Goal: Information Seeking & Learning: Learn about a topic

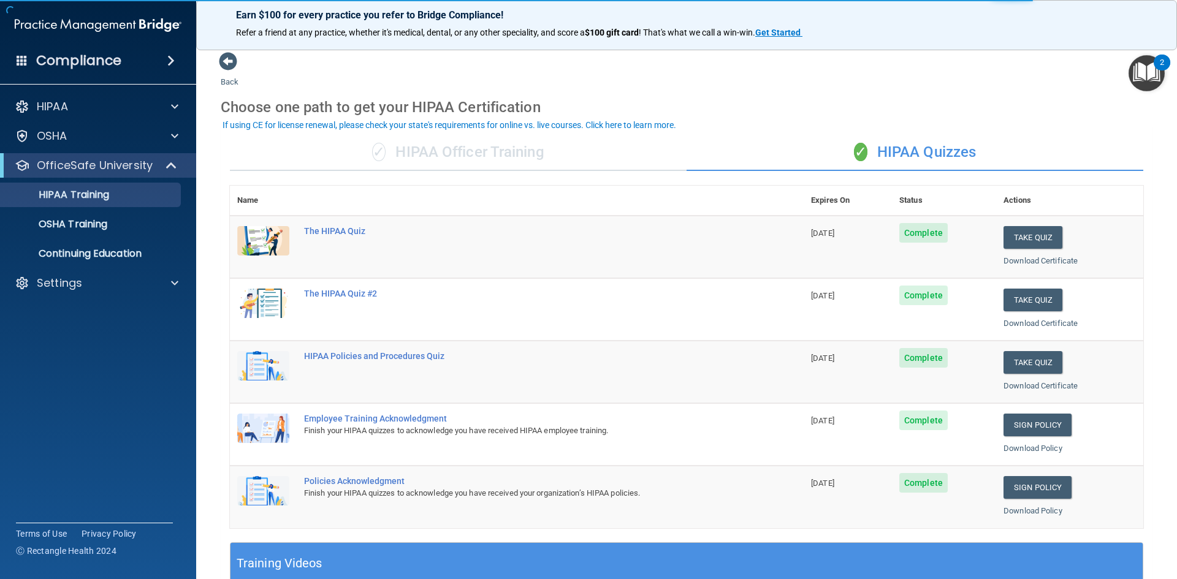
click at [497, 163] on div "✓ HIPAA Officer Training" at bounding box center [458, 152] width 457 height 37
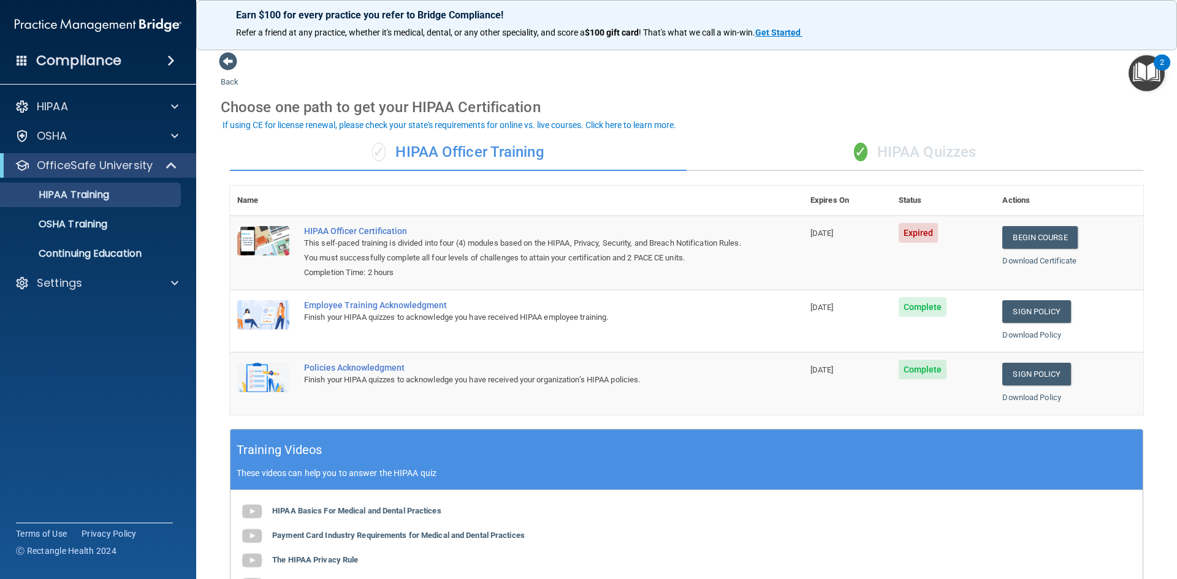
click at [885, 140] on div "✓ HIPAA Quizzes" at bounding box center [915, 152] width 457 height 37
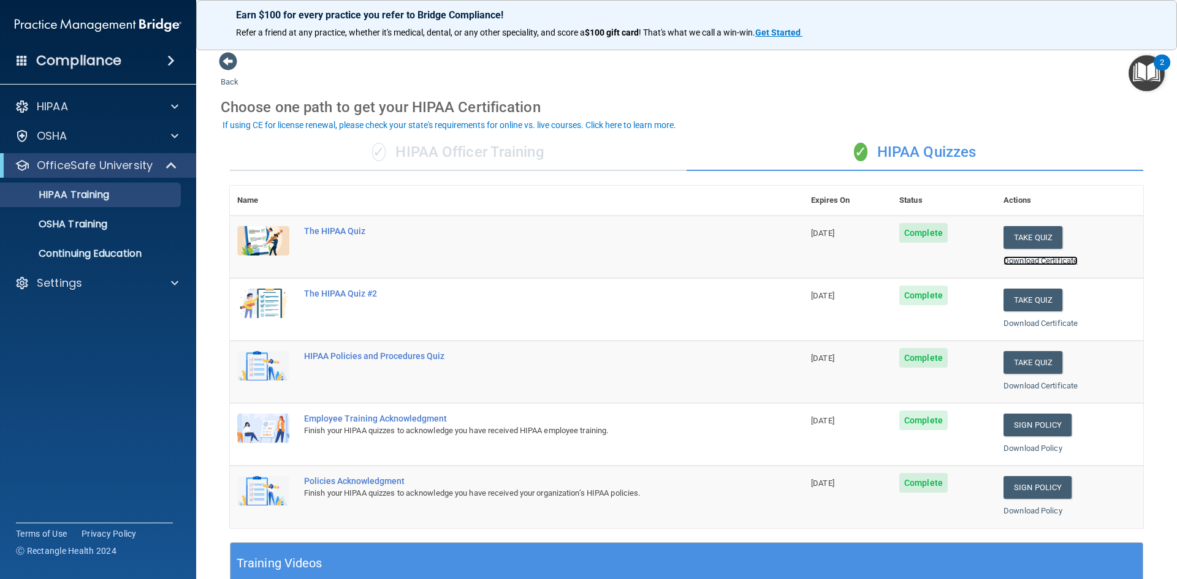
click at [1044, 261] on link "Download Certificate" at bounding box center [1041, 260] width 74 height 9
click at [1021, 323] on link "Download Certificate" at bounding box center [1041, 323] width 74 height 9
click at [1068, 388] on link "Download Certificate" at bounding box center [1041, 385] width 74 height 9
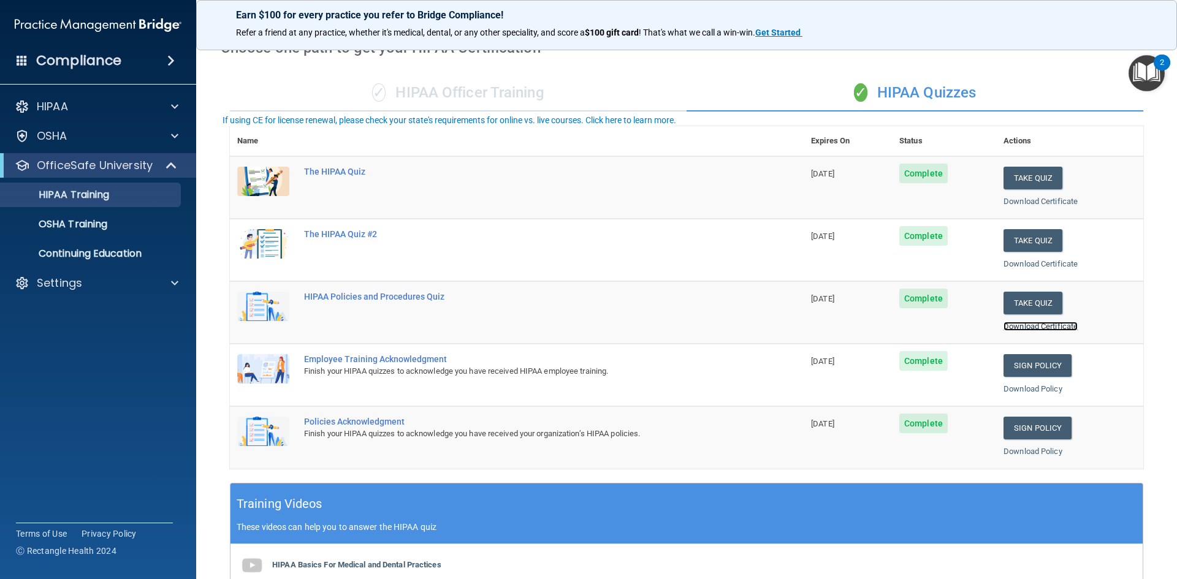
scroll to position [61, 0]
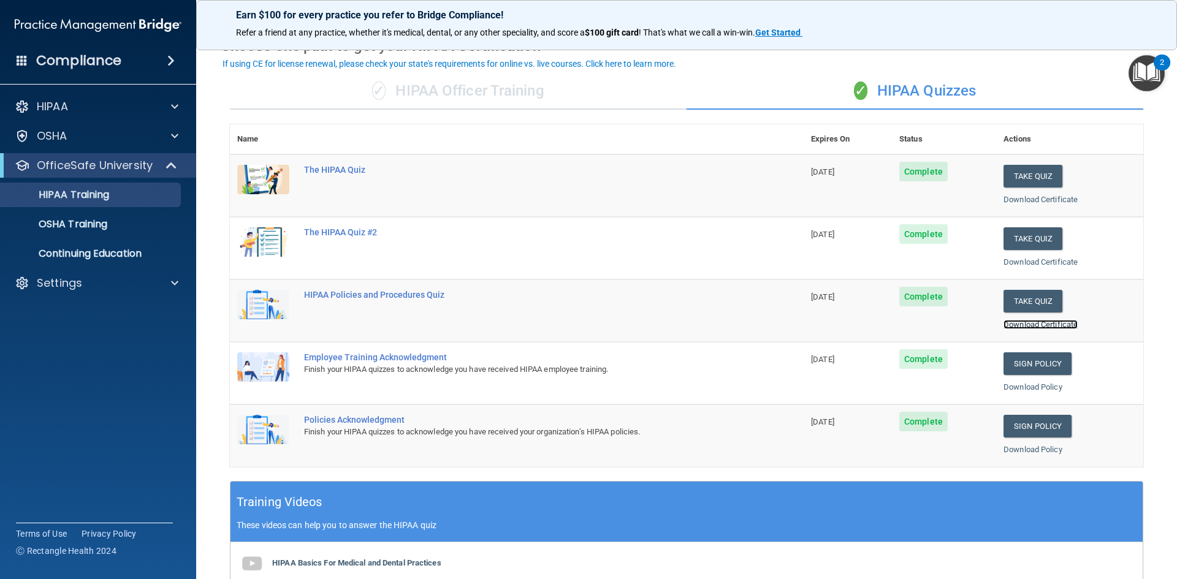
click at [1025, 323] on link "Download Certificate" at bounding box center [1041, 324] width 74 height 9
click at [1025, 383] on link "Download Policy" at bounding box center [1033, 387] width 59 height 9
click at [1036, 451] on link "Download Policy" at bounding box center [1033, 449] width 59 height 9
click at [1030, 171] on button "Take Quiz" at bounding box center [1033, 176] width 59 height 23
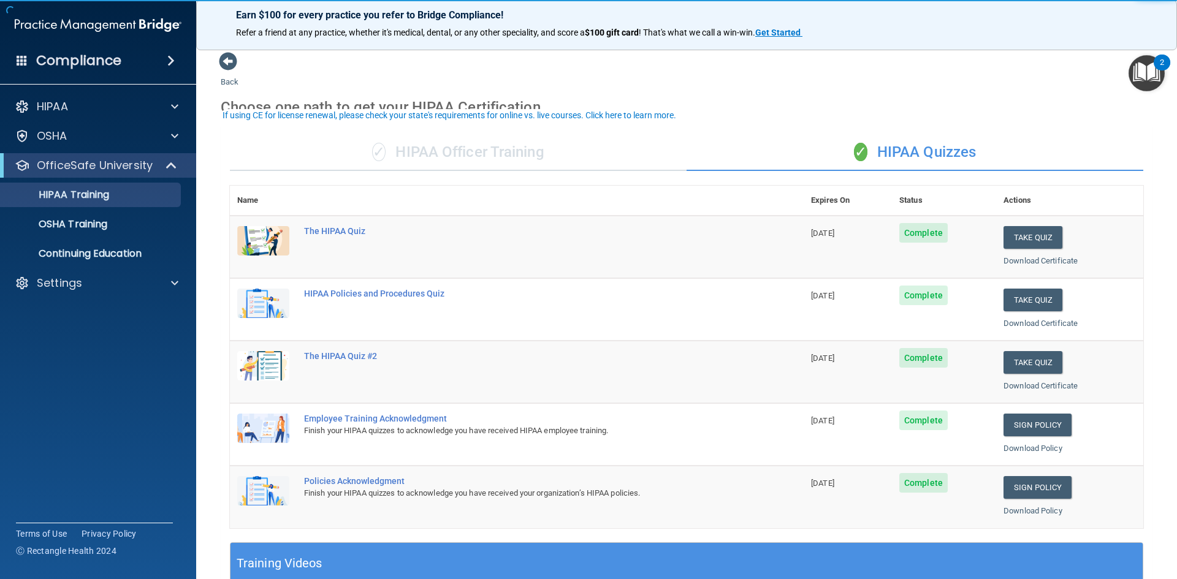
scroll to position [61, 0]
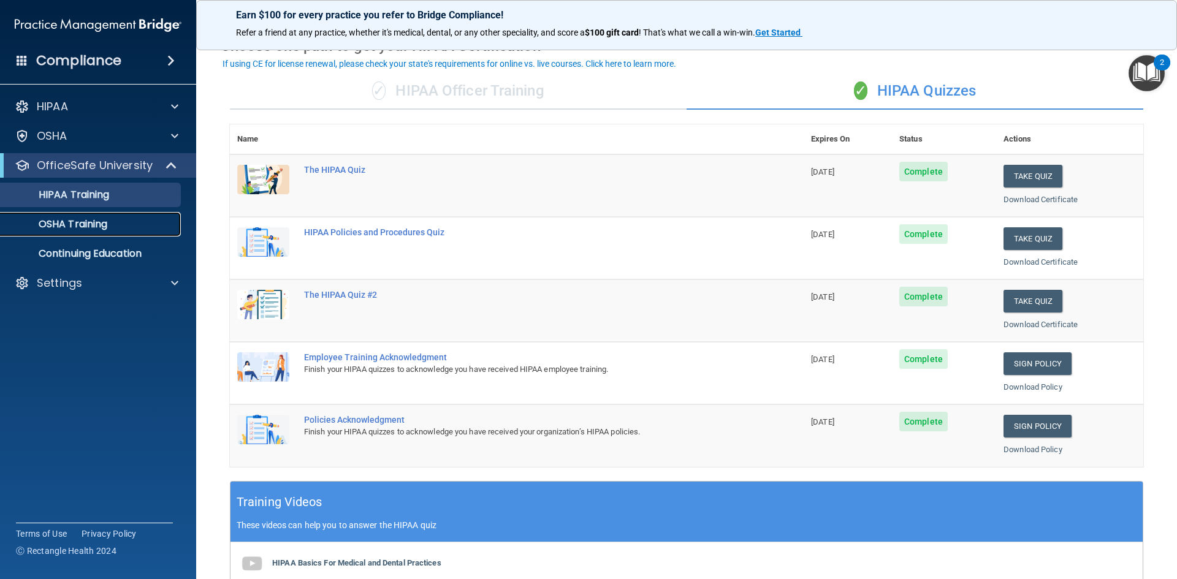
click at [56, 219] on p "OSHA Training" at bounding box center [57, 224] width 99 height 12
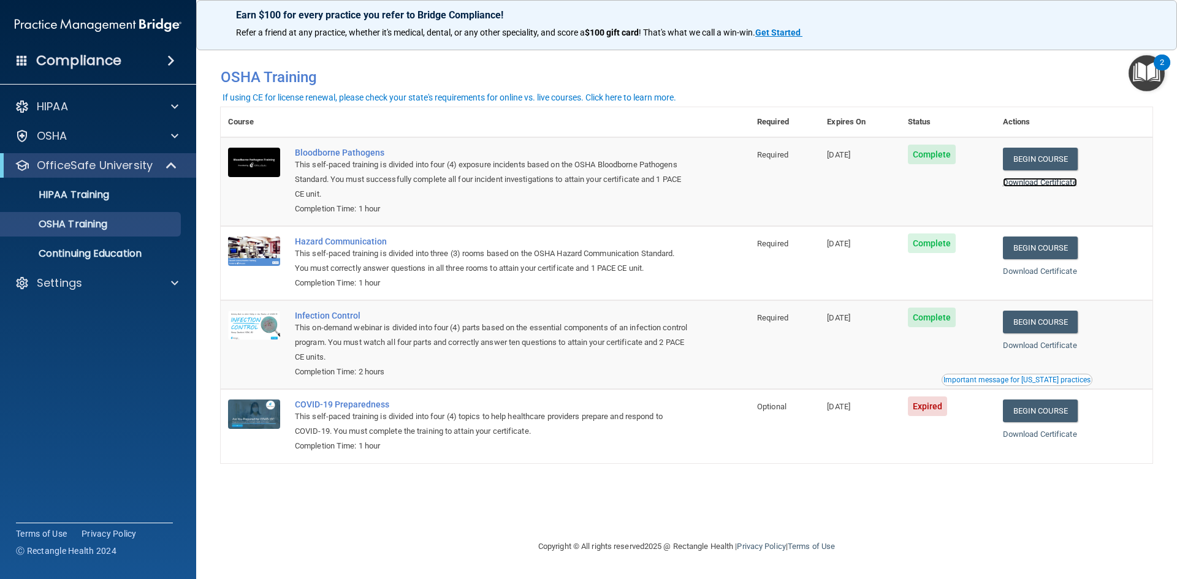
click at [1047, 182] on link "Download Certificate" at bounding box center [1040, 182] width 74 height 9
drag, startPoint x: 1053, startPoint y: 278, endPoint x: 1052, endPoint y: 272, distance: 6.3
click at [1053, 278] on div "Download Certificate" at bounding box center [1074, 271] width 142 height 15
click at [1049, 266] on div "Download Certificate" at bounding box center [1074, 271] width 142 height 15
click at [1050, 273] on link "Download Certificate" at bounding box center [1040, 271] width 74 height 9
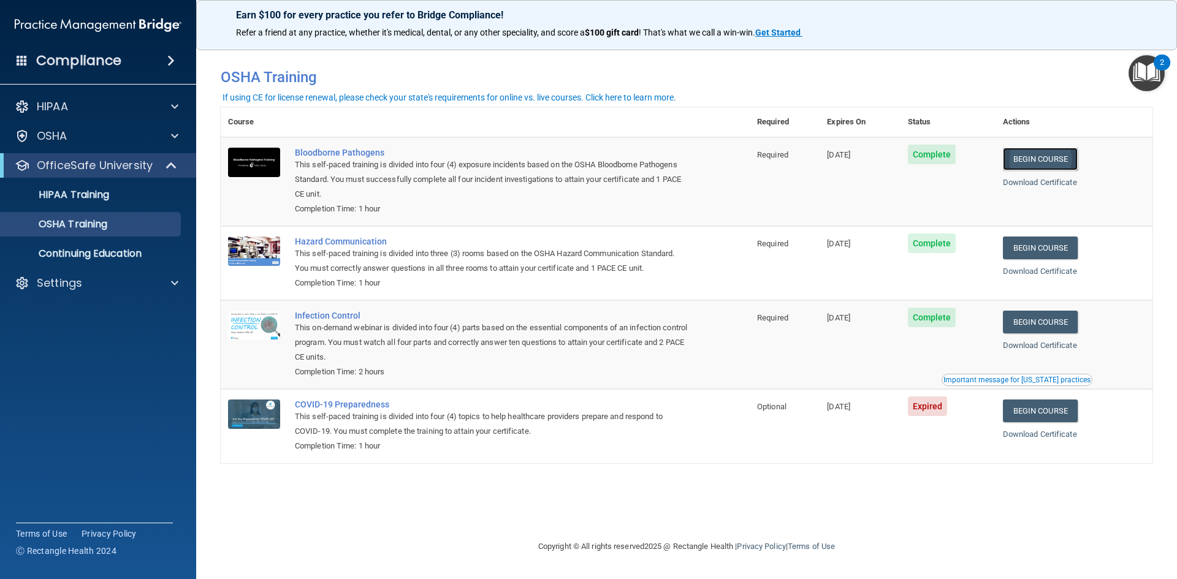
click at [1044, 163] on link "Begin Course" at bounding box center [1040, 159] width 75 height 23
click at [608, 98] on div "If using CE for license renewal, please check your state's requirements for onl…" at bounding box center [450, 97] width 454 height 9
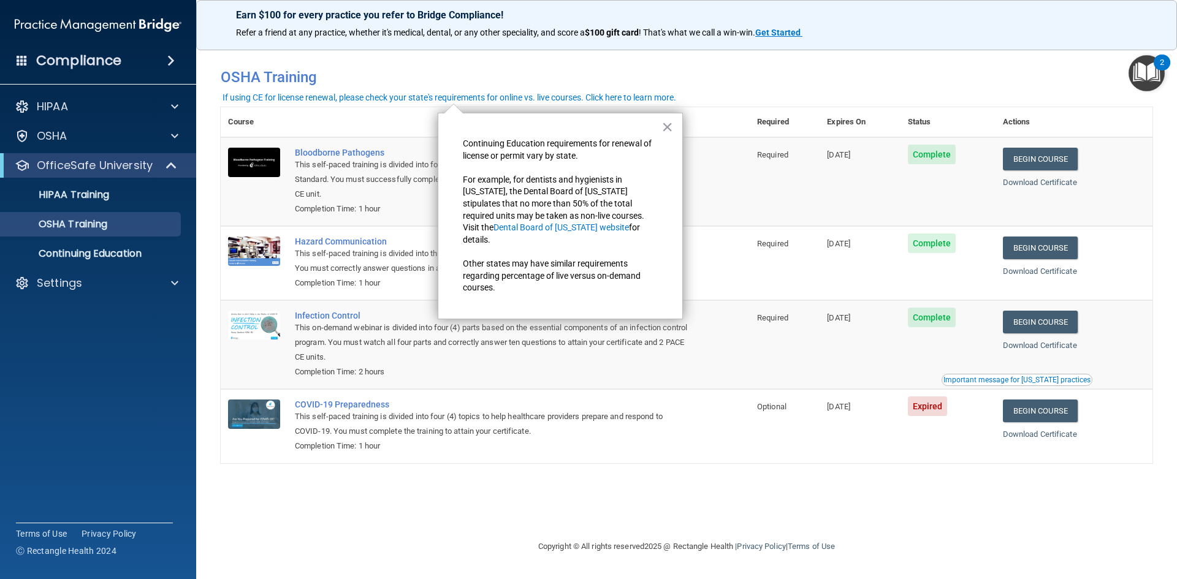
click at [608, 98] on div "If using CE for license renewal, please check your state's requirements for onl…" at bounding box center [450, 97] width 454 height 9
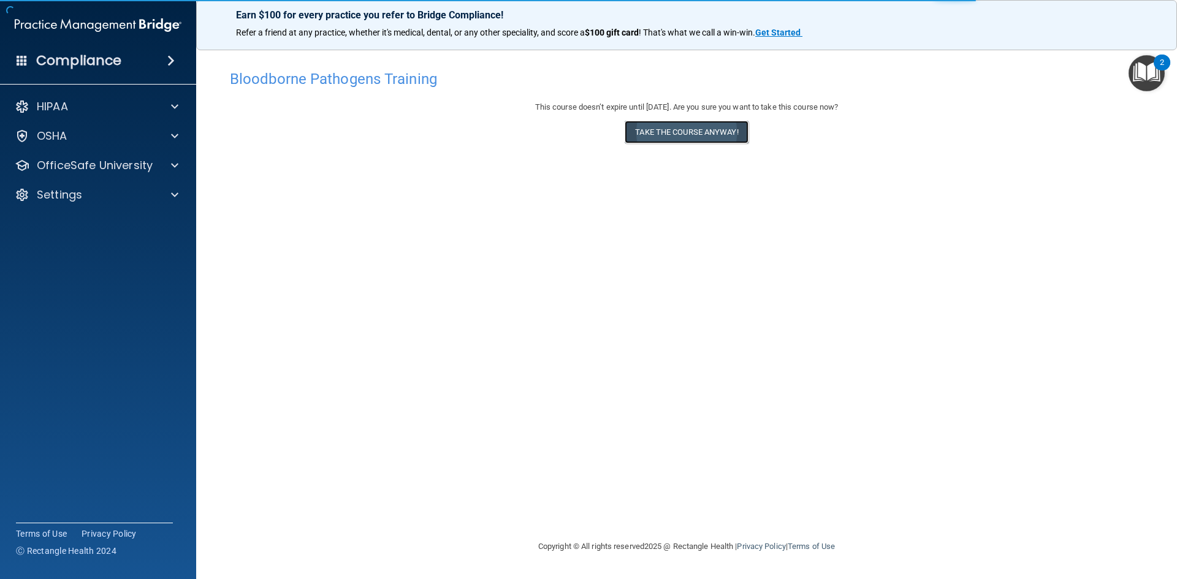
click at [714, 139] on button "Take the course anyway!" at bounding box center [686, 132] width 123 height 23
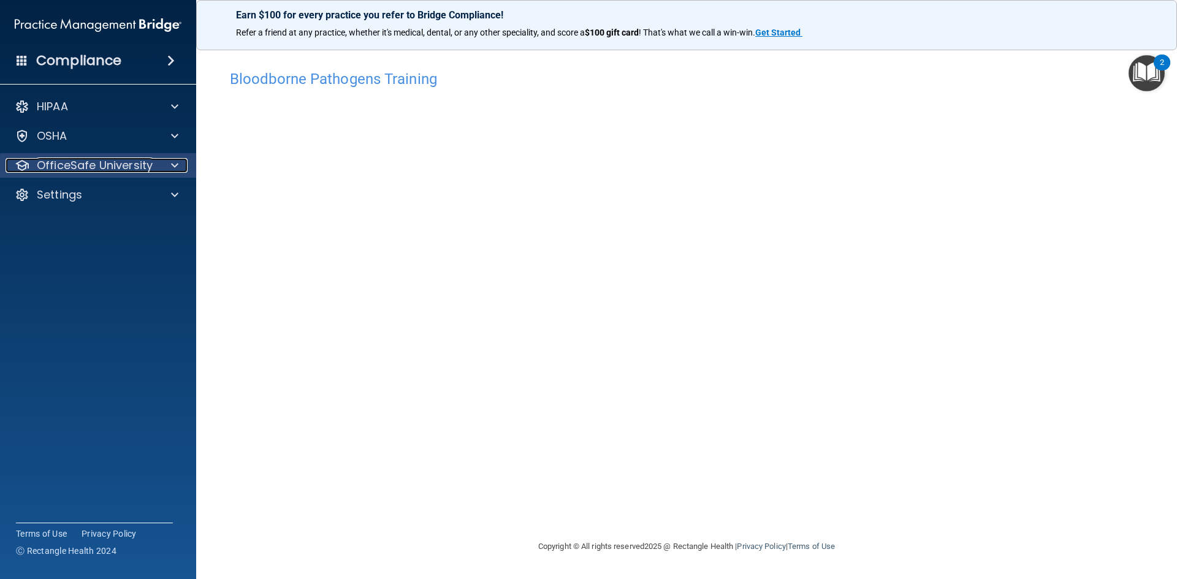
click at [105, 163] on p "OfficeSafe University" at bounding box center [95, 165] width 116 height 15
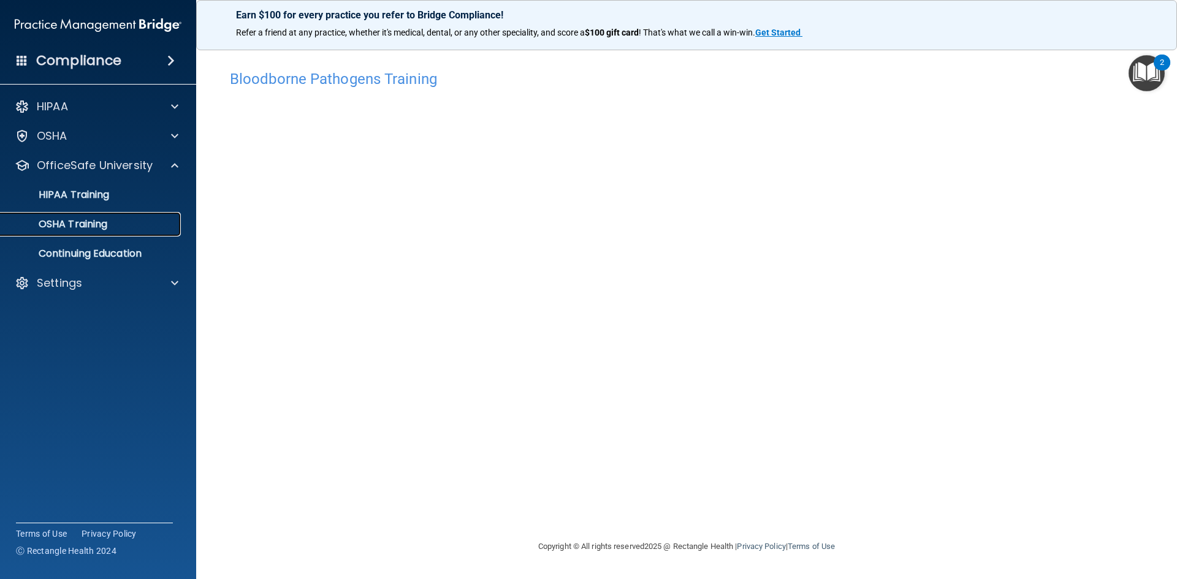
click at [89, 218] on p "OSHA Training" at bounding box center [57, 224] width 99 height 12
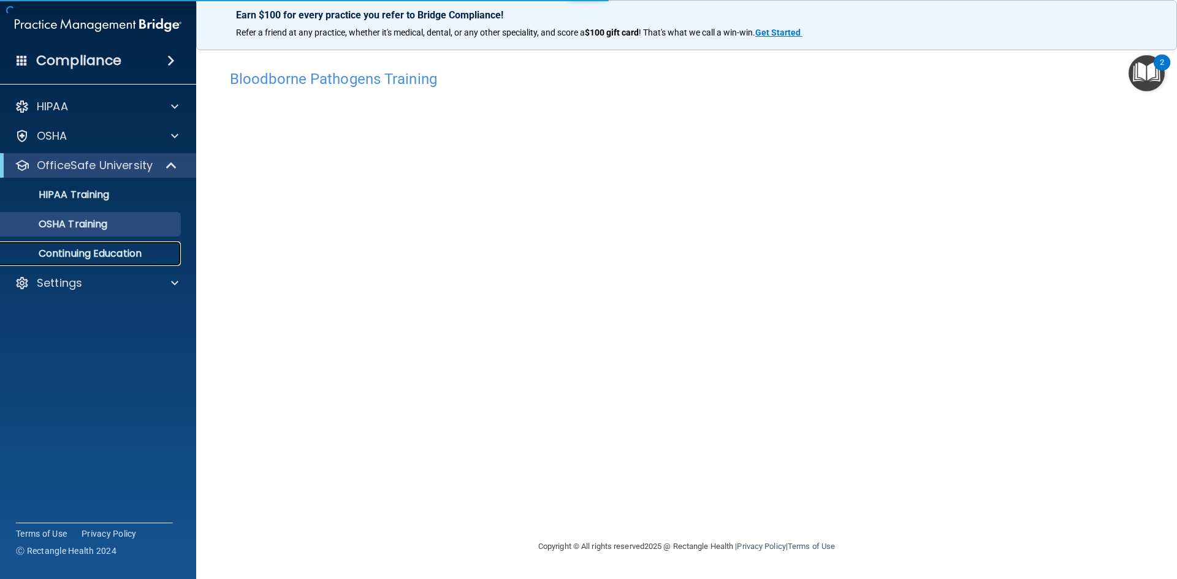
click at [90, 248] on p "Continuing Education" at bounding box center [91, 254] width 167 height 12
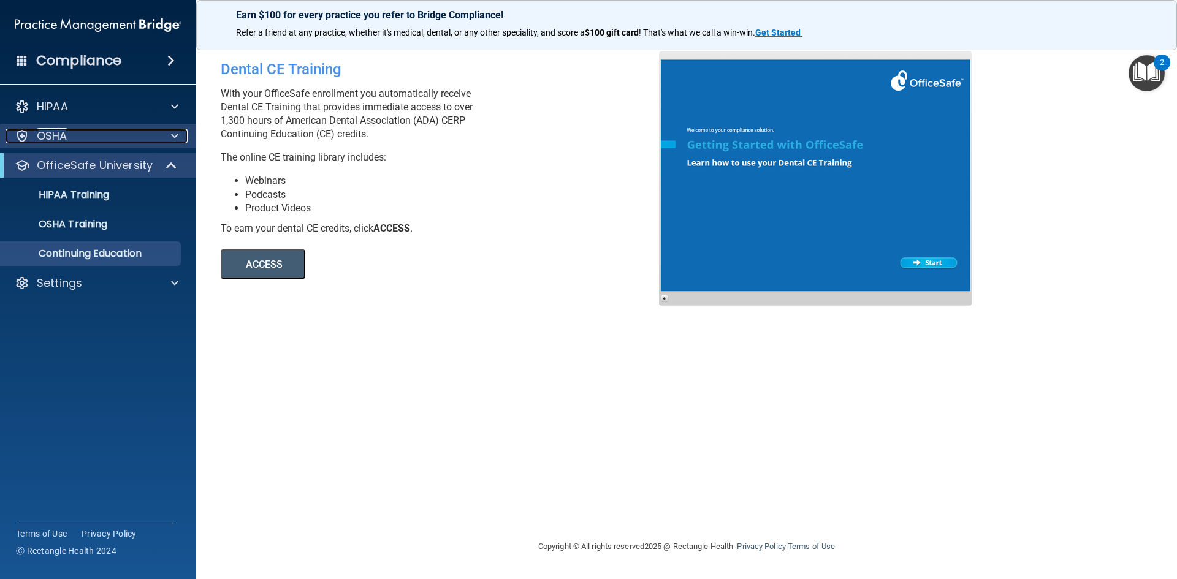
click at [81, 138] on div "OSHA" at bounding box center [82, 136] width 152 height 15
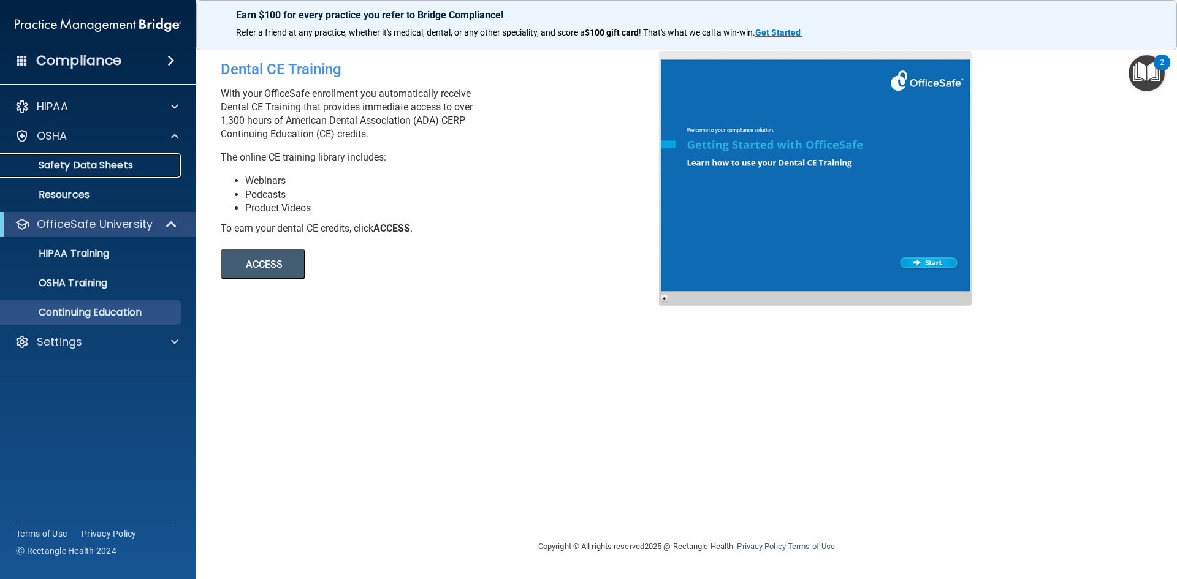
click at [83, 167] on p "Safety Data Sheets" at bounding box center [91, 165] width 167 height 12
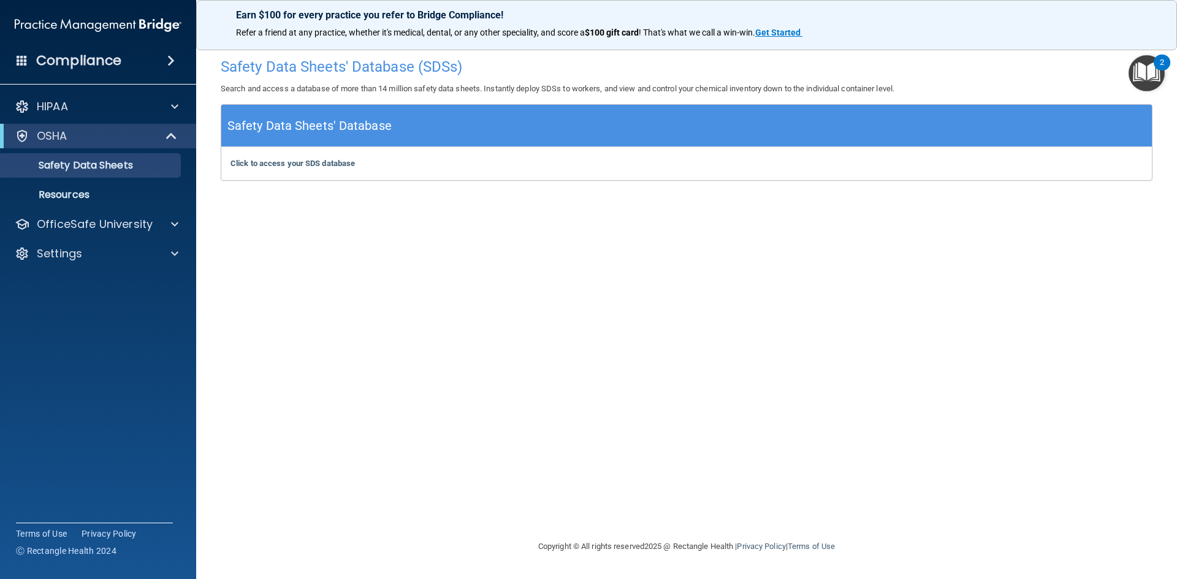
click at [94, 93] on div "HIPAA Documents and Policies Report an Incident Business Associates Emergency P…" at bounding box center [98, 183] width 197 height 186
click at [94, 108] on div "HIPAA" at bounding box center [82, 106] width 152 height 15
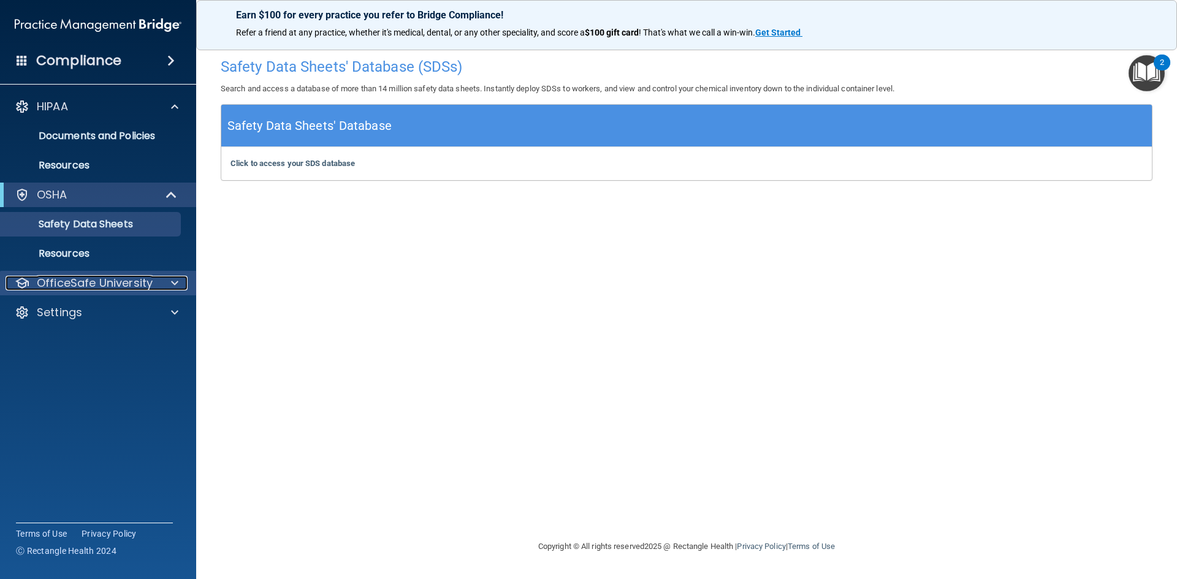
click at [115, 284] on p "OfficeSafe University" at bounding box center [95, 283] width 116 height 15
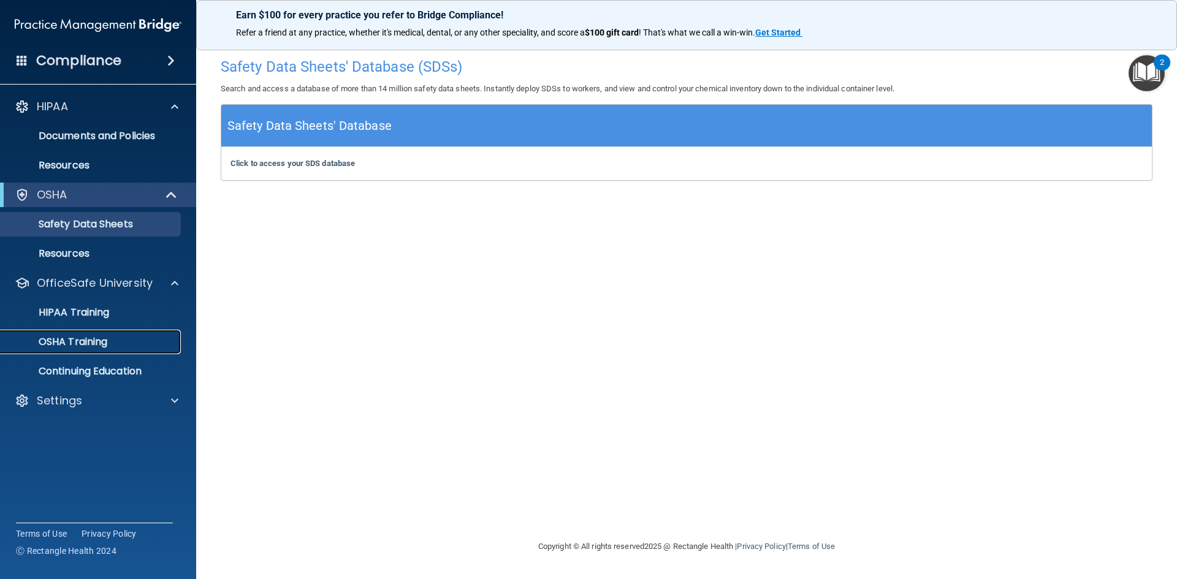
click at [113, 347] on div "OSHA Training" at bounding box center [91, 342] width 167 height 12
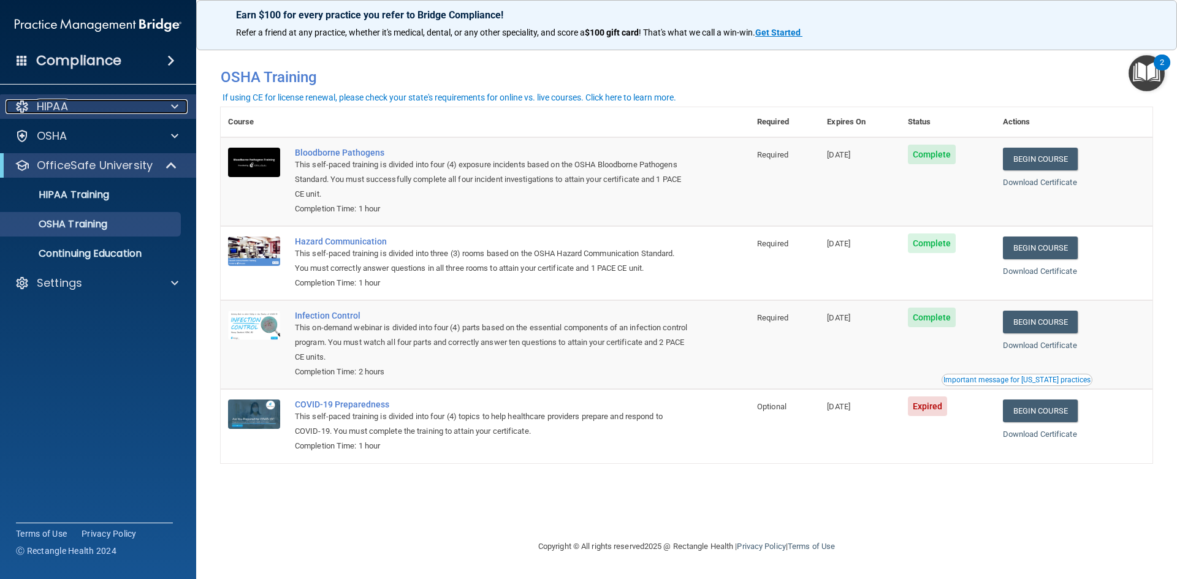
click at [164, 106] on div at bounding box center [173, 106] width 31 height 15
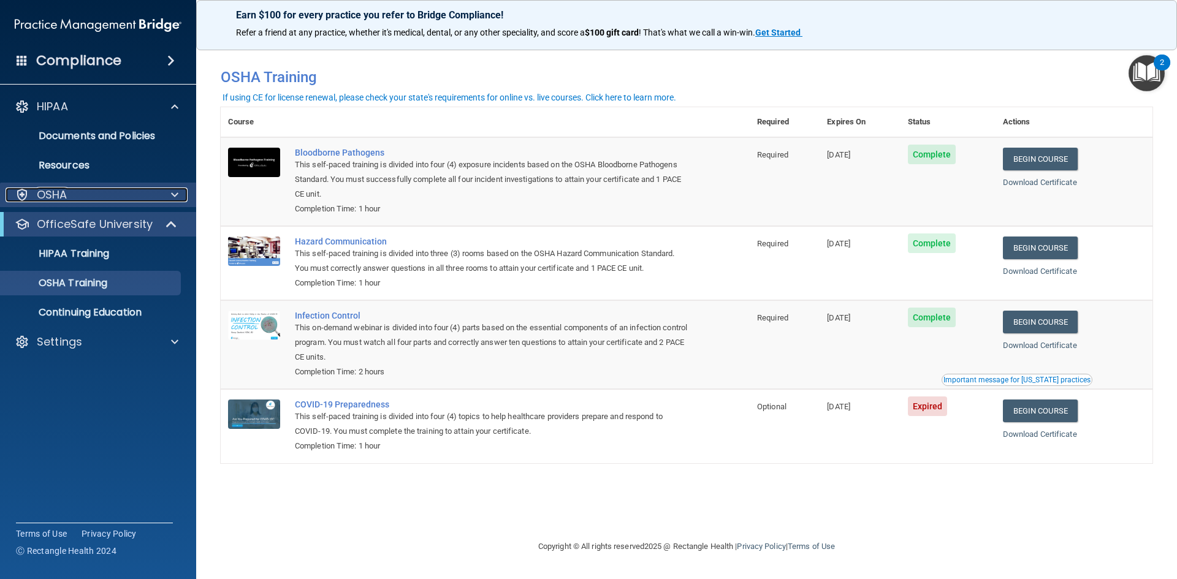
click at [77, 192] on div "OSHA" at bounding box center [82, 195] width 152 height 15
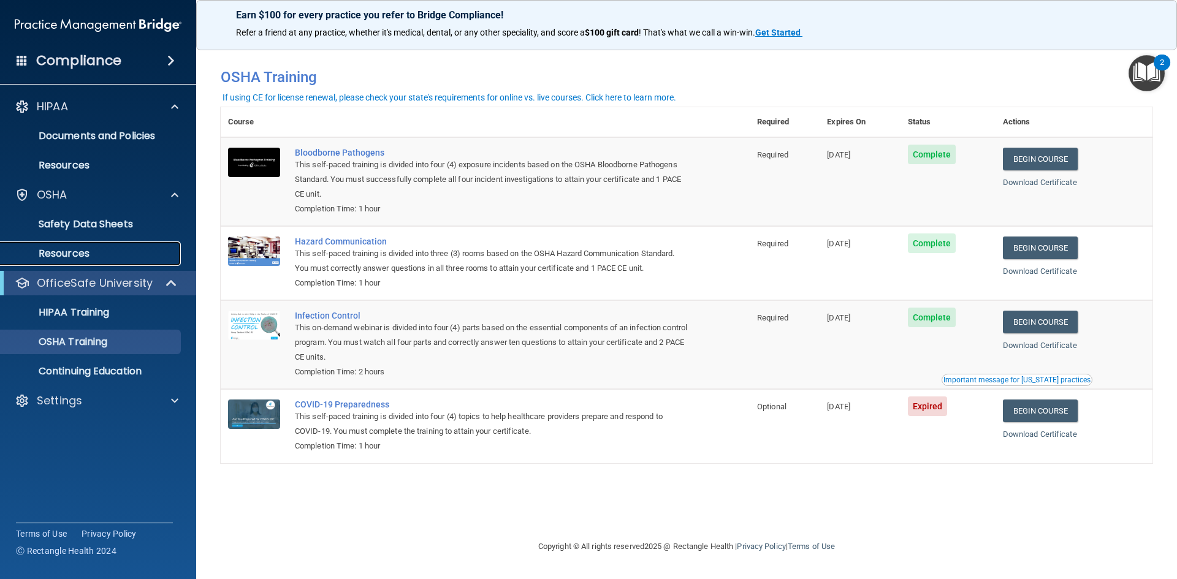
click at [90, 251] on p "Resources" at bounding box center [91, 254] width 167 height 12
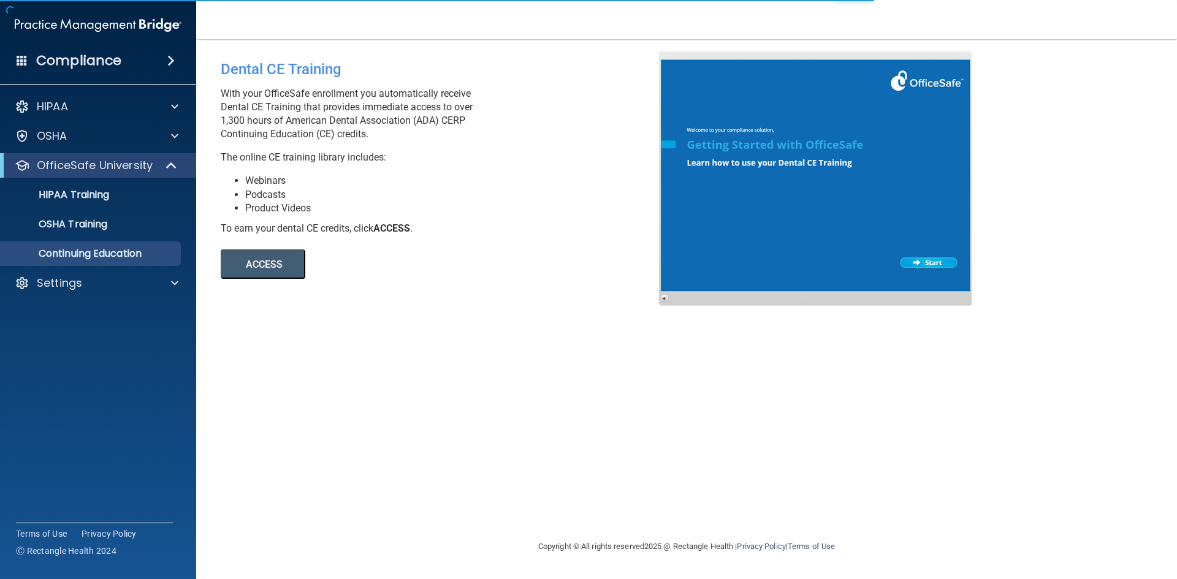
click at [275, 268] on button "ACCESS" at bounding box center [263, 264] width 85 height 29
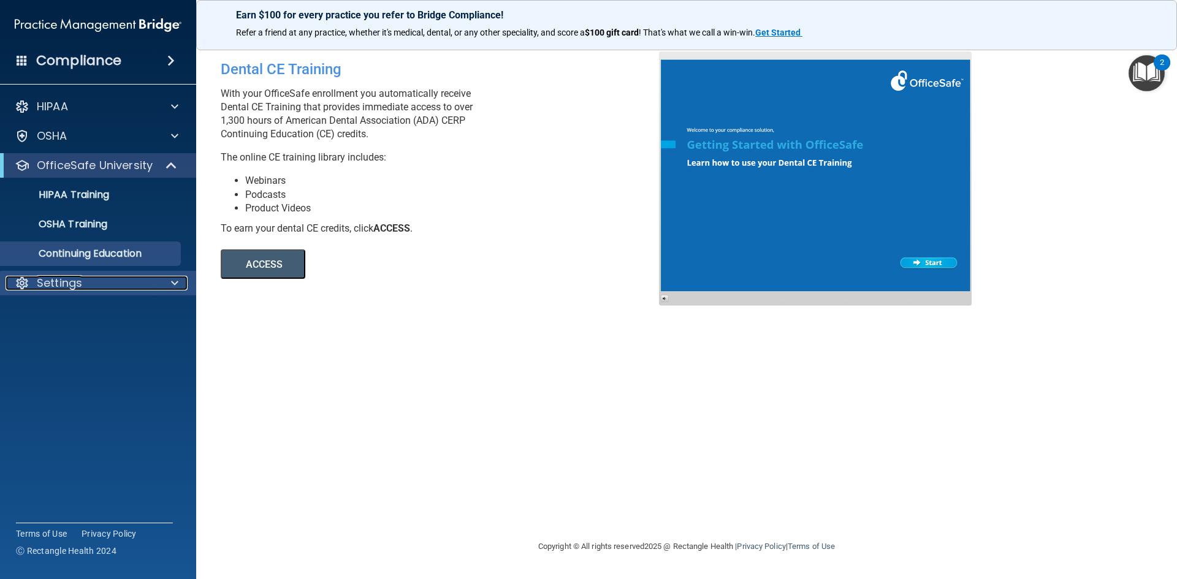
click at [123, 280] on div "Settings" at bounding box center [82, 283] width 152 height 15
click at [93, 310] on p "My Account" at bounding box center [91, 313] width 167 height 12
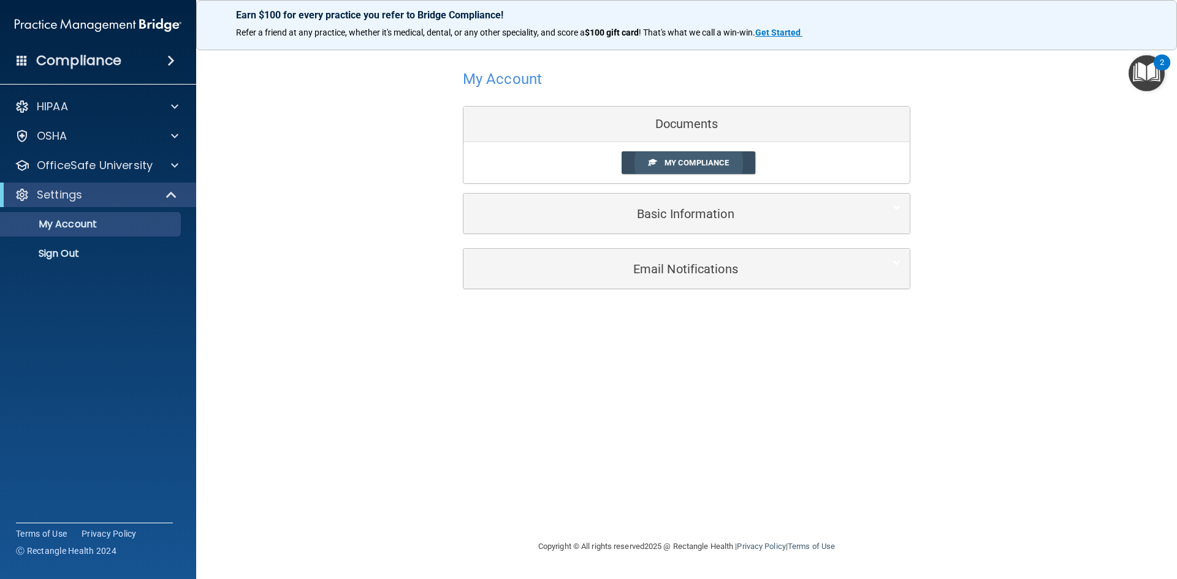
click at [660, 166] on link "My Compliance" at bounding box center [689, 162] width 134 height 23
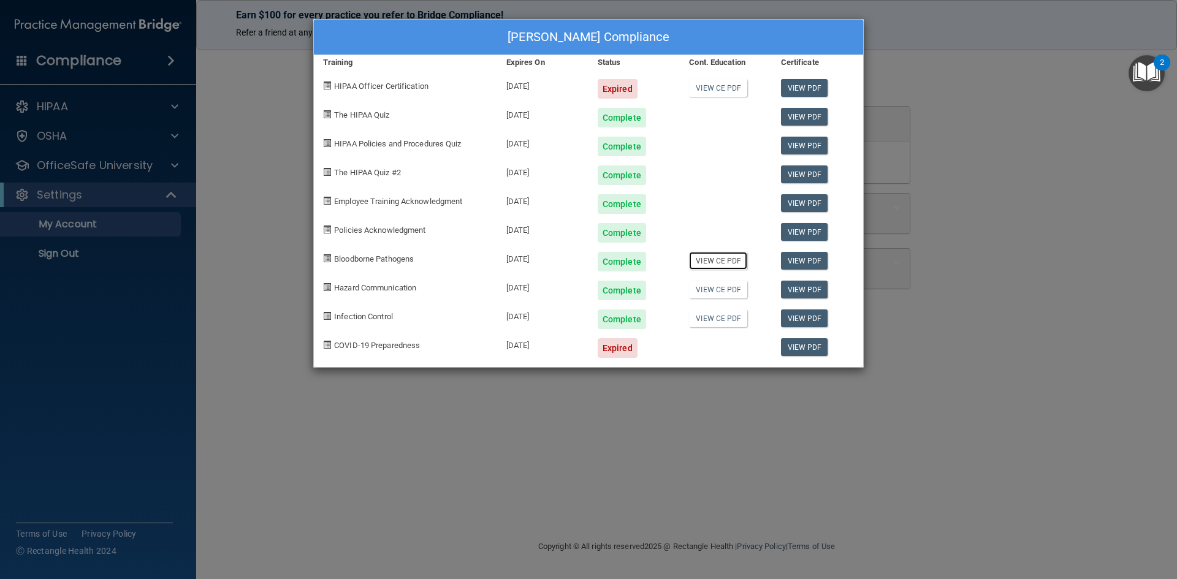
click at [720, 264] on link "View CE PDF" at bounding box center [718, 261] width 58 height 18
click at [729, 289] on link "View CE PDF" at bounding box center [718, 290] width 58 height 18
click at [739, 323] on link "View CE PDF" at bounding box center [718, 319] width 58 height 18
click at [713, 91] on link "View CE PDF" at bounding box center [718, 88] width 58 height 18
click at [663, 384] on div "Tiffany Breeggemann's Compliance Training Expires On Status Cont. Education Cer…" at bounding box center [588, 289] width 1177 height 579
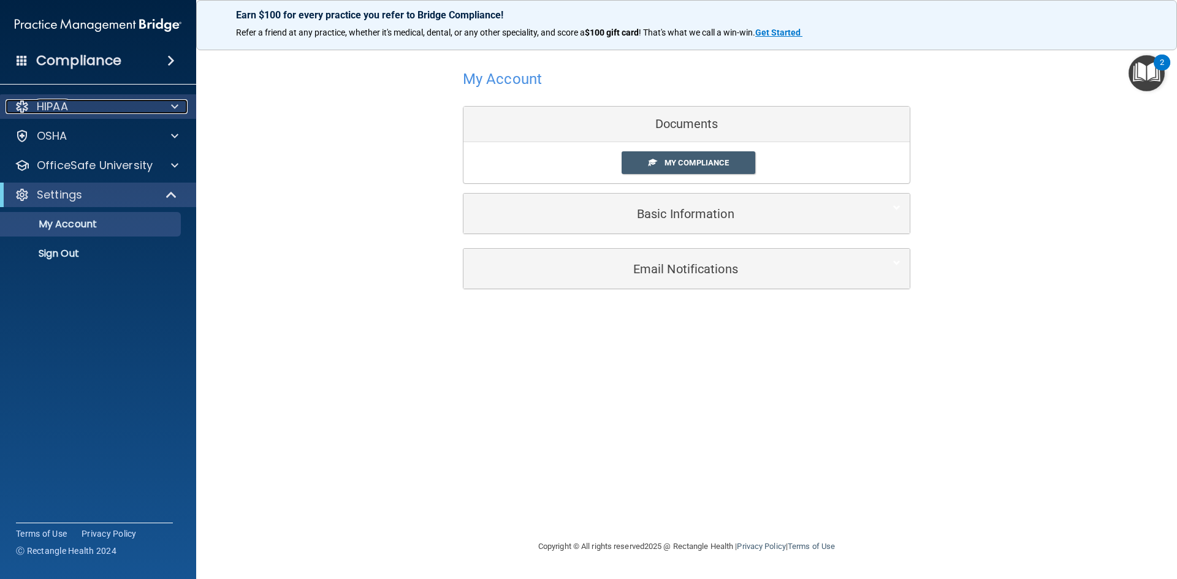
click at [104, 112] on div "HIPAA" at bounding box center [82, 106] width 152 height 15
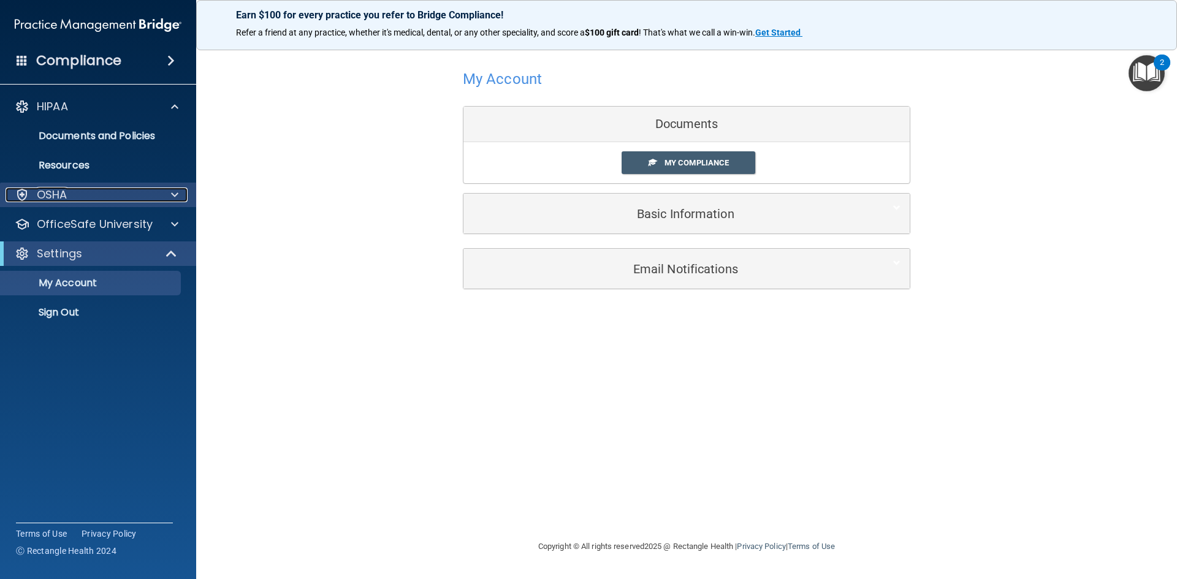
click at [92, 191] on div "OSHA" at bounding box center [82, 195] width 152 height 15
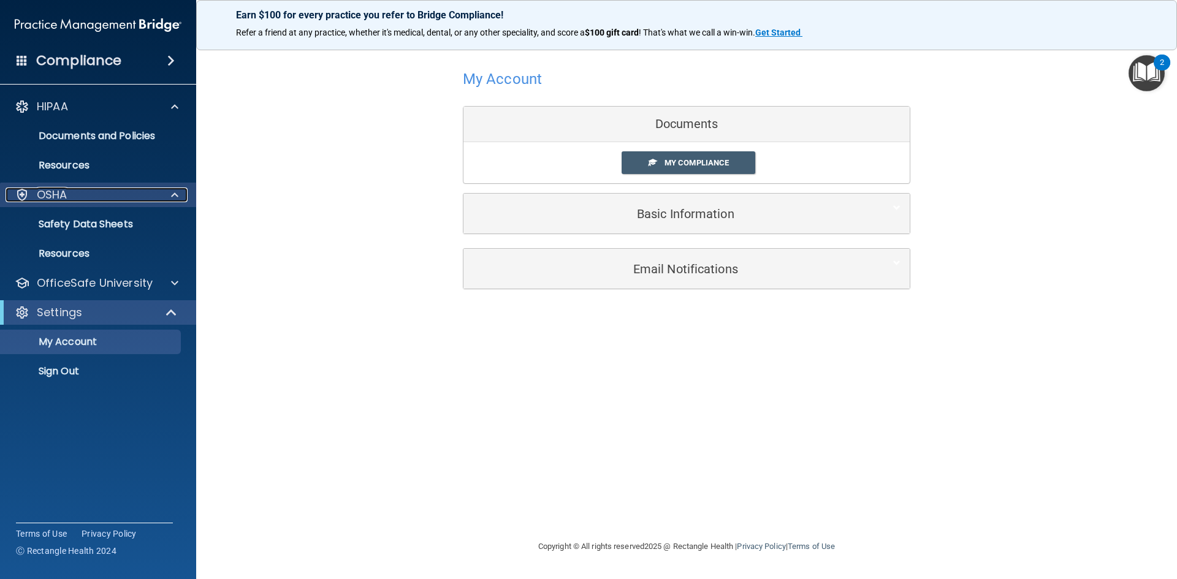
click at [132, 197] on div "OSHA" at bounding box center [82, 195] width 152 height 15
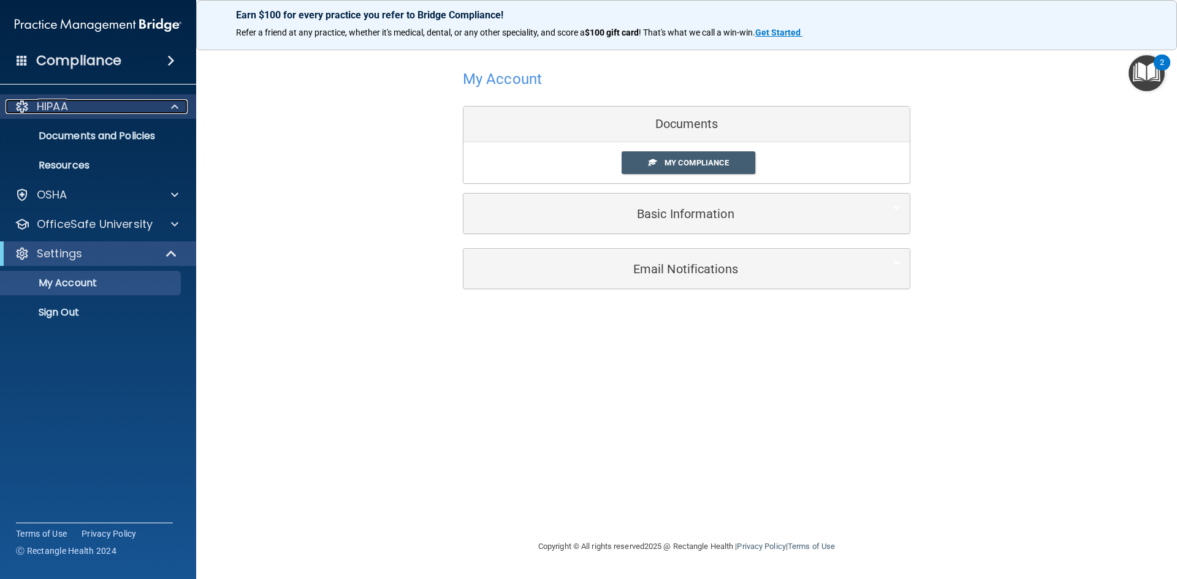
click at [159, 110] on div at bounding box center [173, 106] width 31 height 15
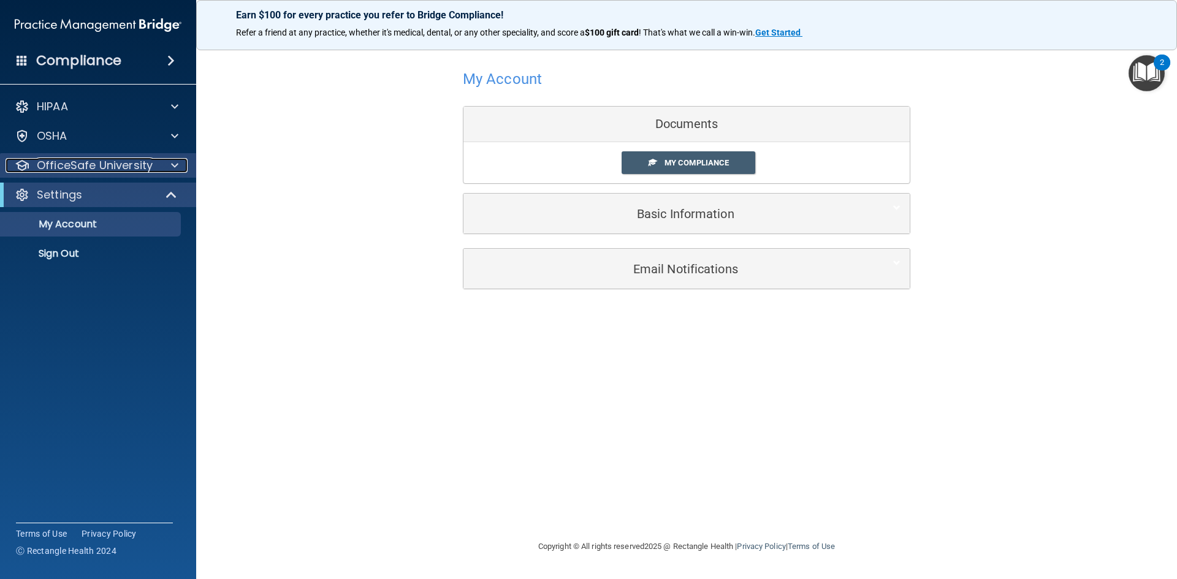
click at [145, 169] on p "OfficeSafe University" at bounding box center [95, 165] width 116 height 15
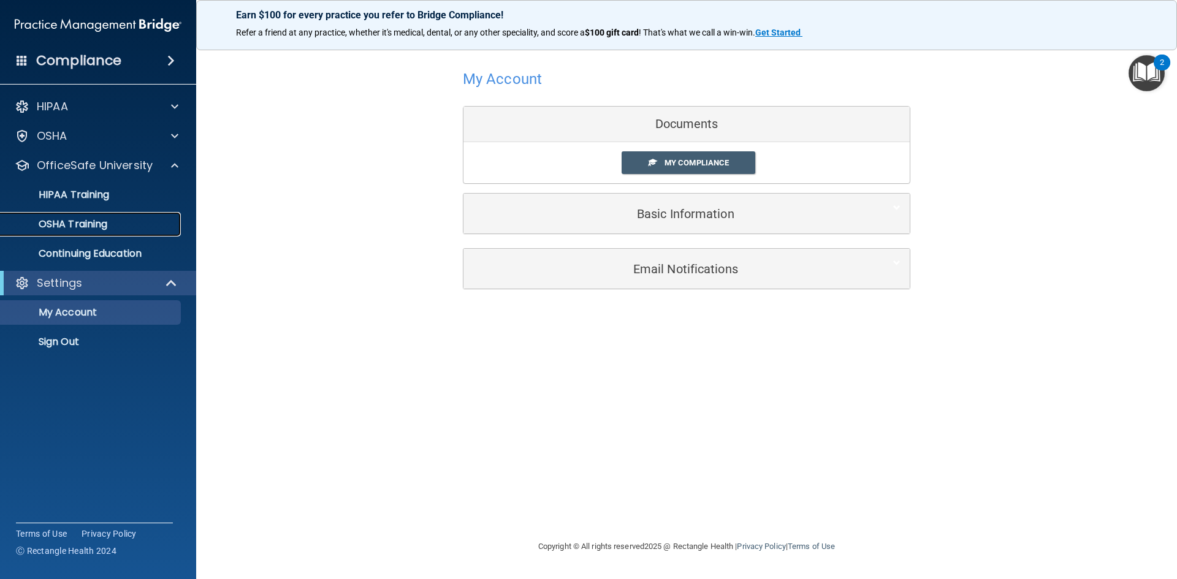
click at [82, 216] on link "OSHA Training" at bounding box center [84, 224] width 193 height 25
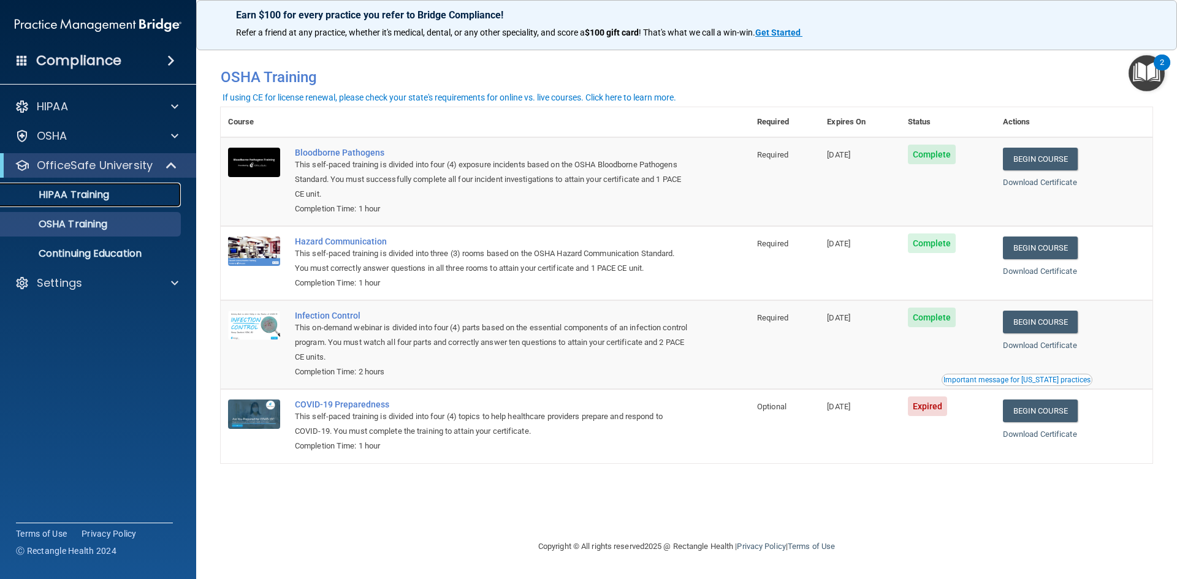
click at [42, 186] on link "HIPAA Training" at bounding box center [84, 195] width 193 height 25
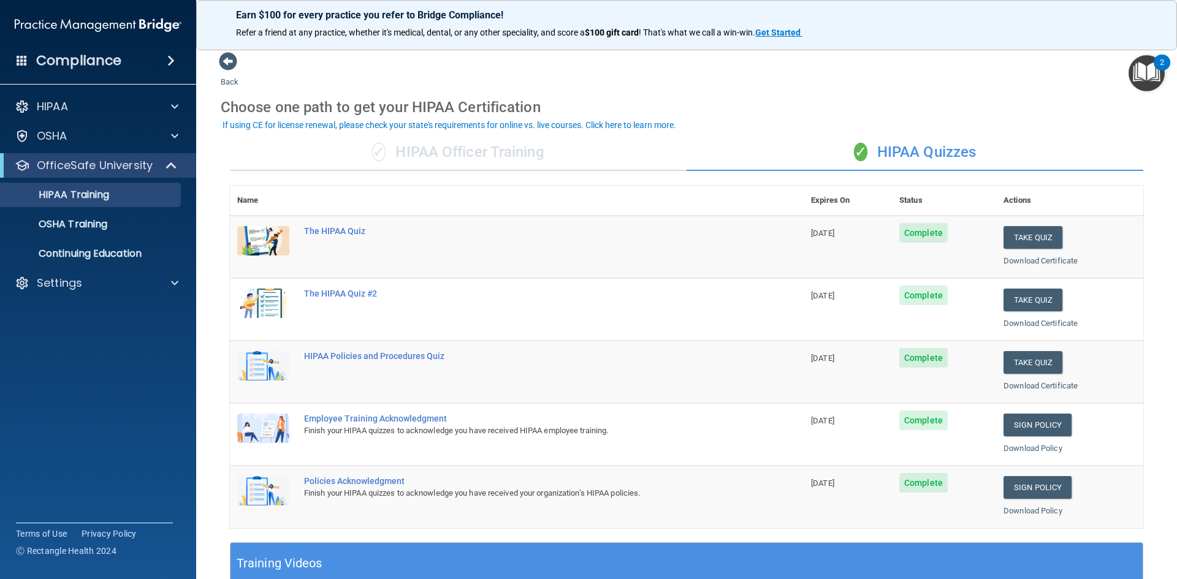
click at [500, 162] on div "✓ HIPAA Officer Training" at bounding box center [458, 152] width 457 height 37
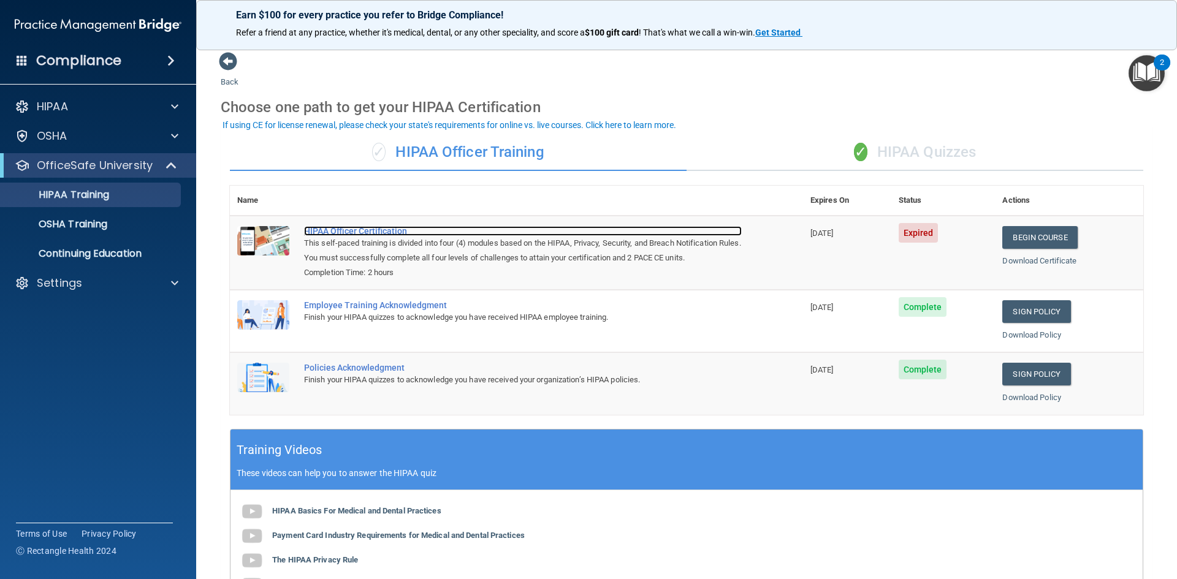
click at [361, 232] on div "HIPAA Officer Certification" at bounding box center [523, 231] width 438 height 10
click at [364, 234] on div "HIPAA Officer Certification" at bounding box center [523, 231] width 438 height 10
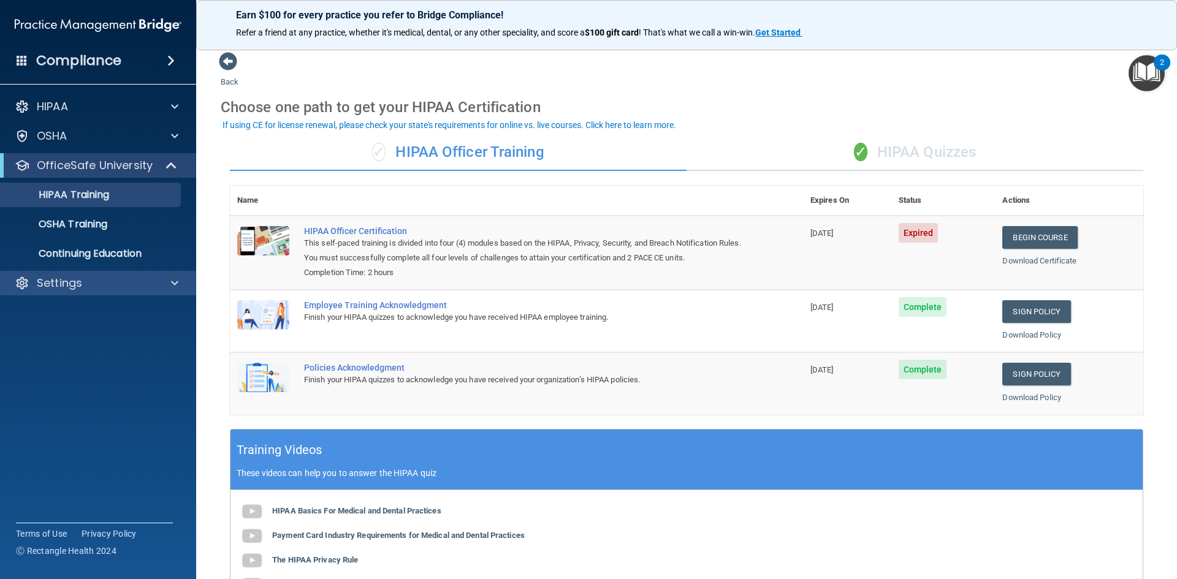
click at [68, 291] on div "Settings" at bounding box center [98, 283] width 197 height 25
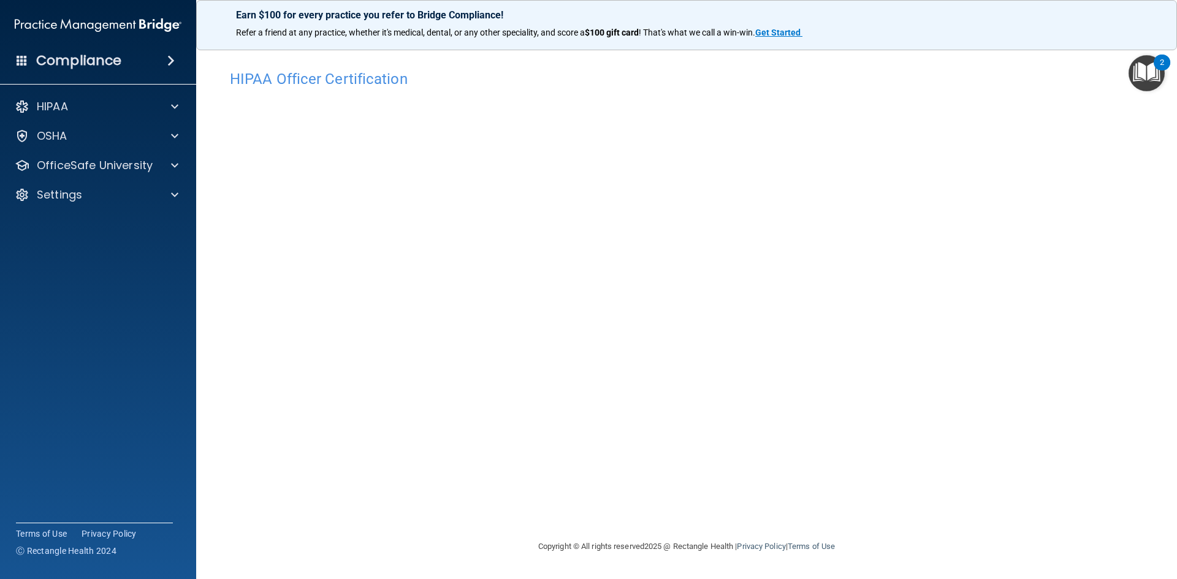
click at [789, 537] on div "Copyright © All rights reserved 2025 @ Rectangle Health | Privacy Policy | Term…" at bounding box center [687, 546] width 448 height 39
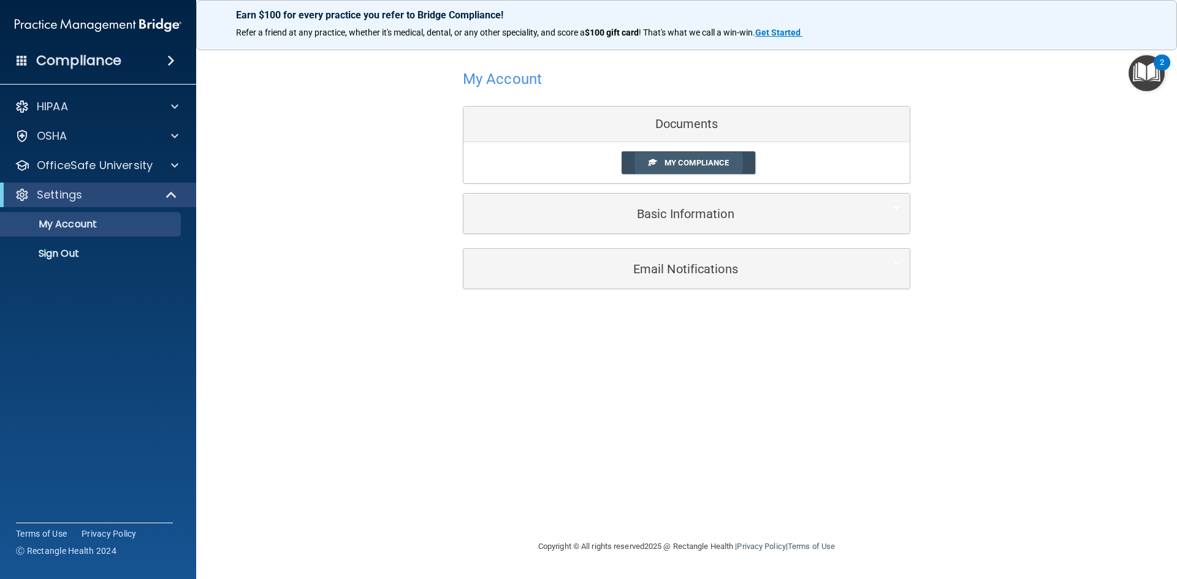
click at [673, 161] on span "My Compliance" at bounding box center [697, 162] width 64 height 9
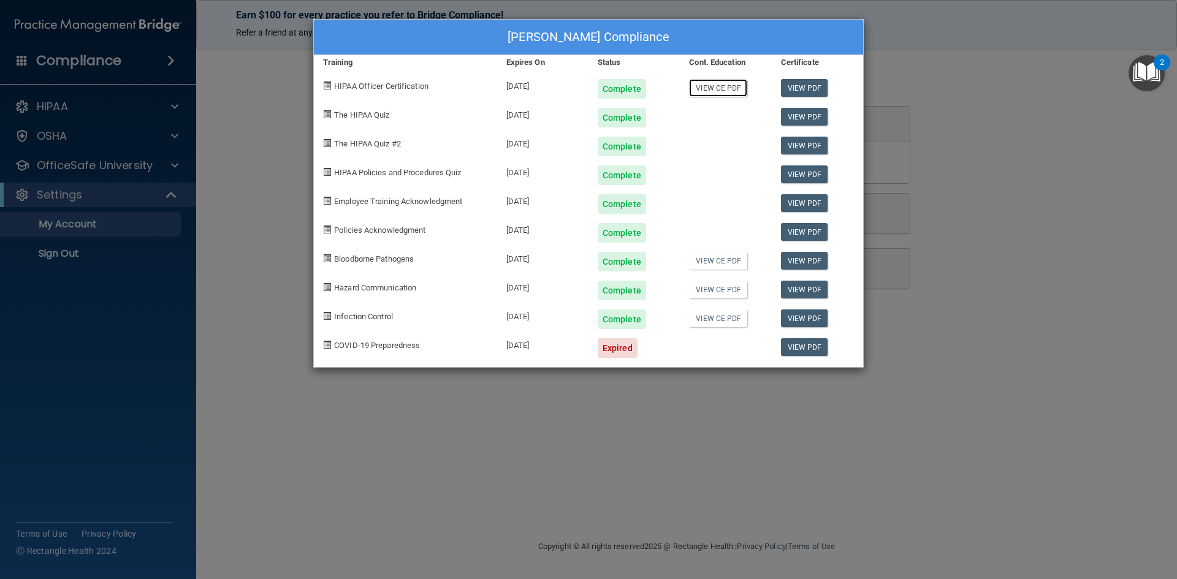
click at [719, 88] on link "View CE PDF" at bounding box center [718, 88] width 58 height 18
